Goal: Transaction & Acquisition: Purchase product/service

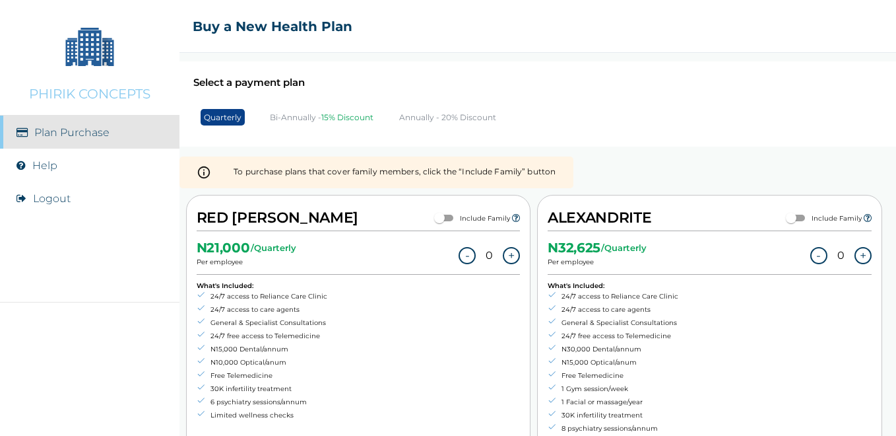
click at [417, 118] on p "Annually - 20% Discount" at bounding box center [447, 117] width 97 height 10
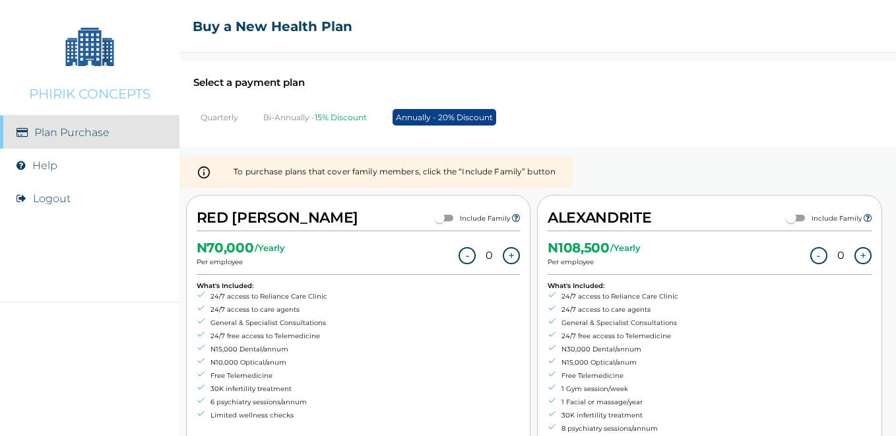
click at [218, 116] on p "Quarterly" at bounding box center [220, 117] width 38 height 10
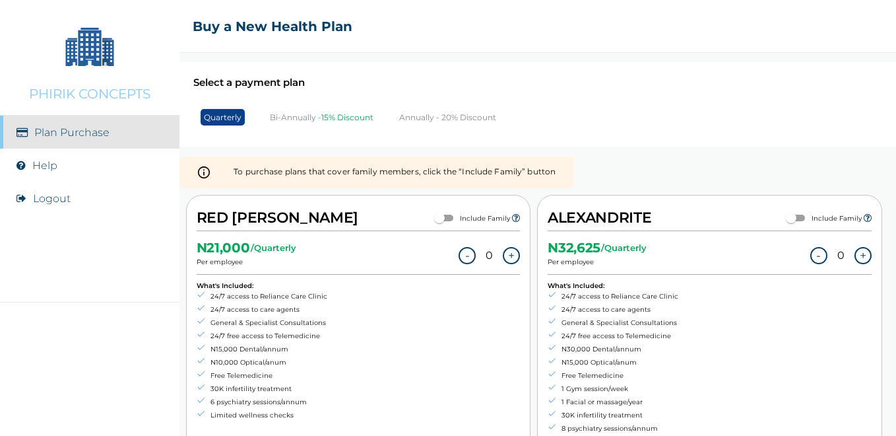
click at [437, 115] on p "Annually - 20% Discount" at bounding box center [447, 117] width 97 height 10
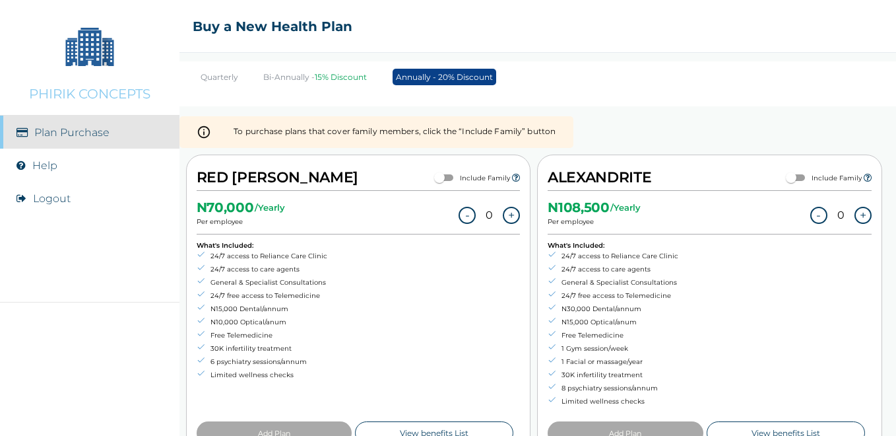
scroll to position [28, 0]
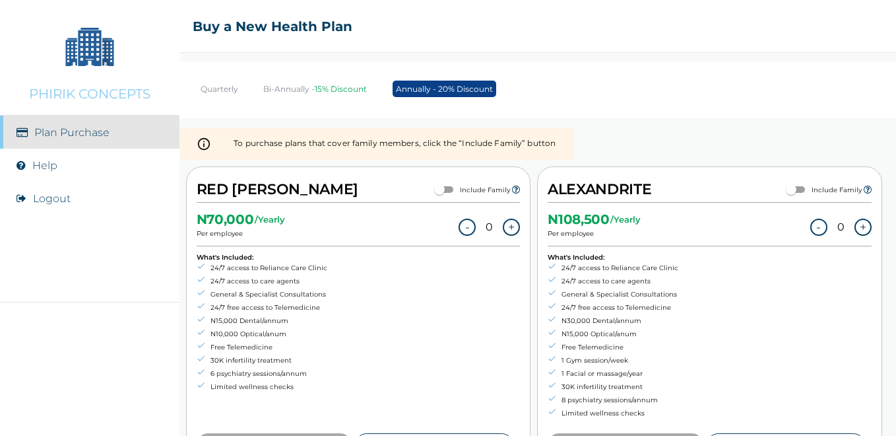
click at [225, 86] on p "Quarterly" at bounding box center [220, 89] width 38 height 10
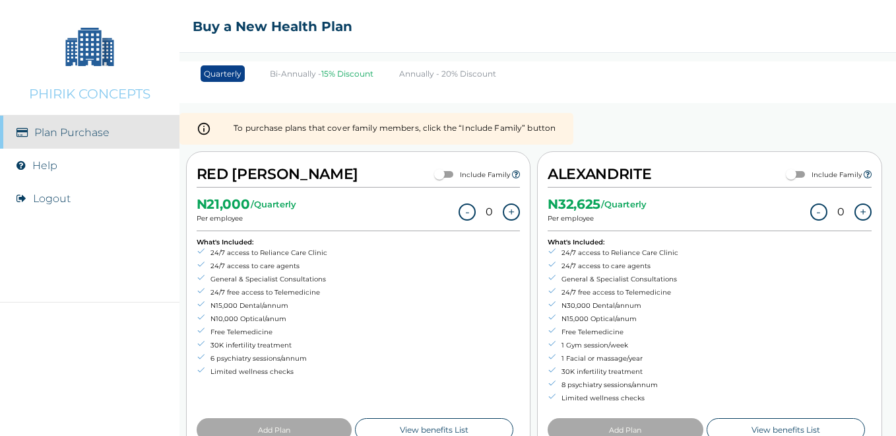
scroll to position [1, 0]
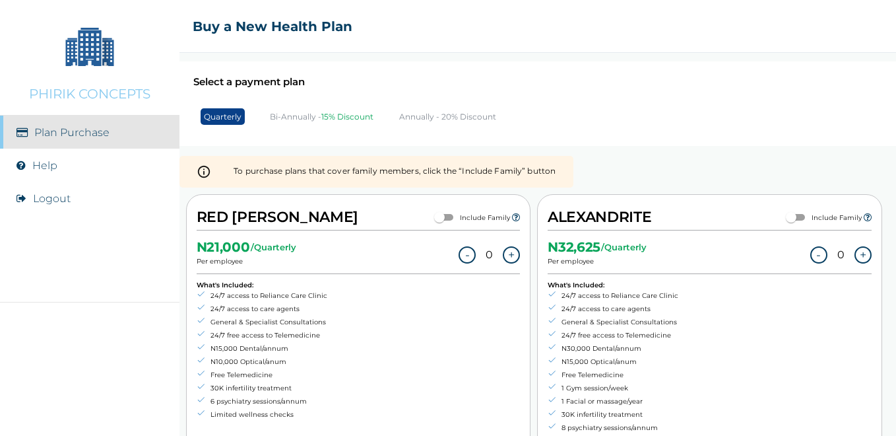
click at [437, 114] on p "Annually - 20% Discount" at bounding box center [447, 117] width 97 height 10
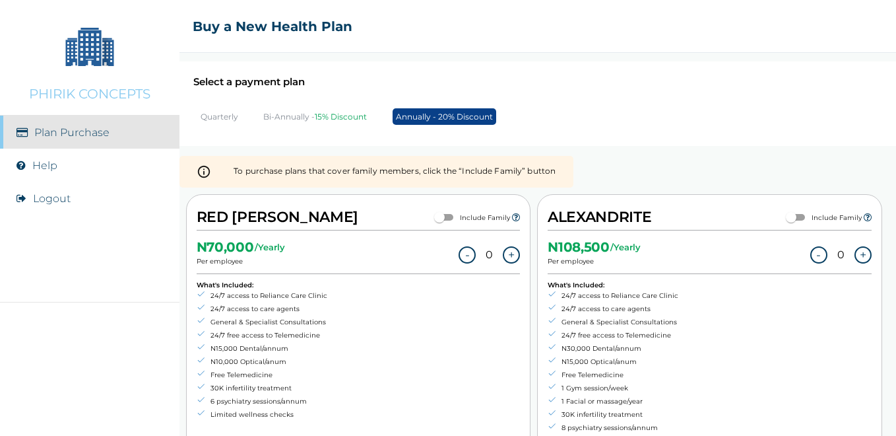
click at [220, 114] on p "Quarterly" at bounding box center [220, 117] width 38 height 10
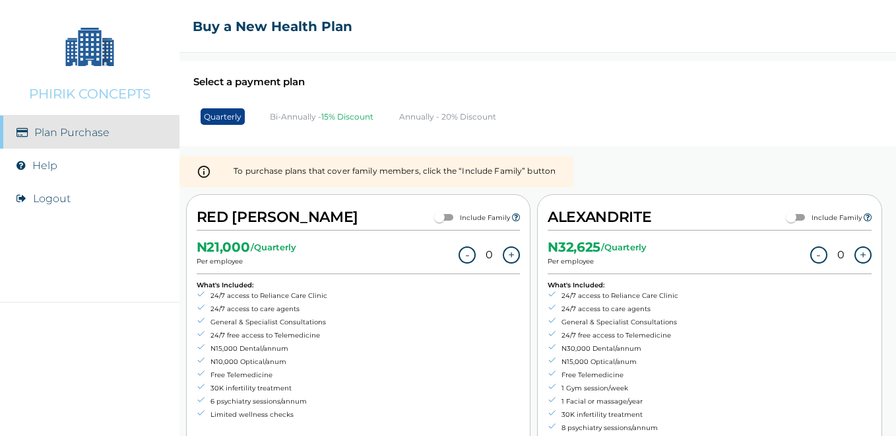
click at [595, 101] on div "Select a payment plan Quarterly Bi-Annually - 15% Discount Annually - 20% Disco…" at bounding box center [538, 103] width 717 height 85
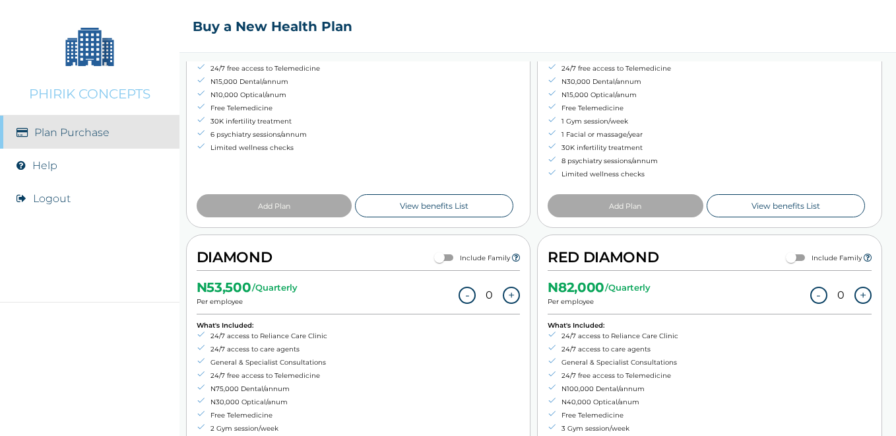
scroll to position [279, 0]
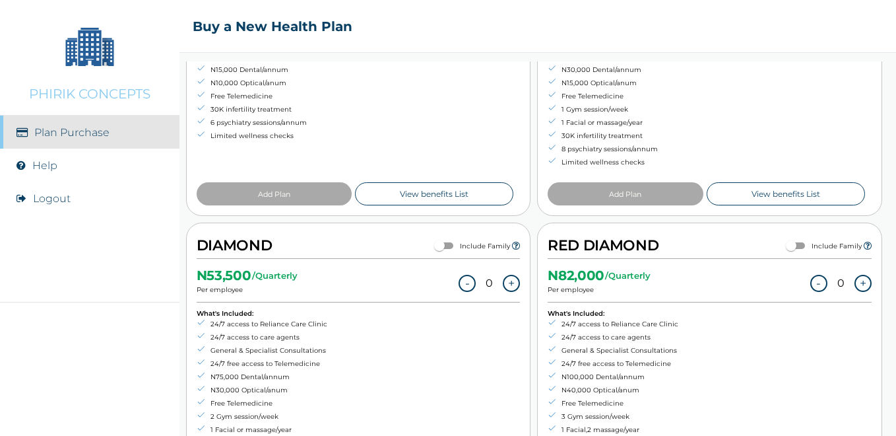
click at [445, 247] on input "checkbox" at bounding box center [440, 246] width 48 height 16
checkbox input "true"
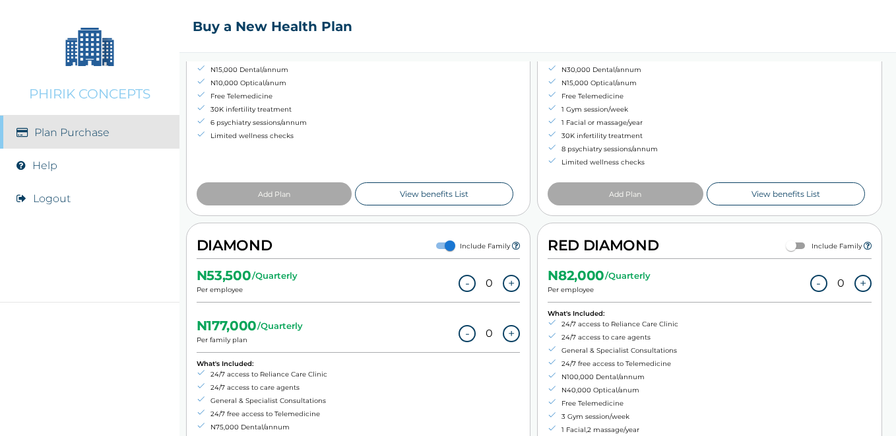
click at [503, 329] on button "+" at bounding box center [511, 333] width 17 height 17
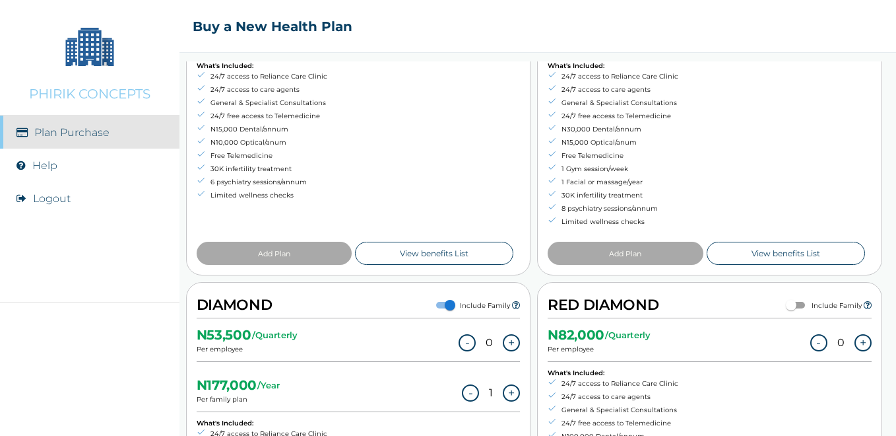
scroll to position [0, 0]
